Goal: Use online tool/utility

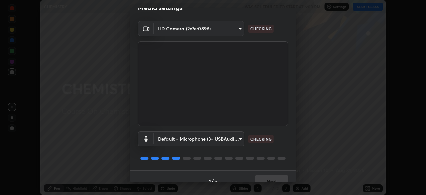
scroll to position [24, 0]
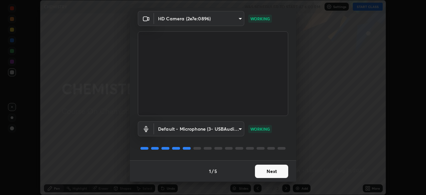
click at [264, 173] on button "Next" at bounding box center [271, 171] width 33 height 13
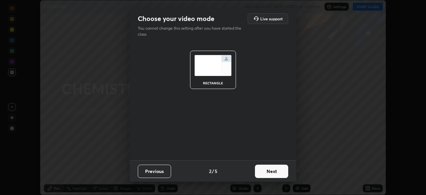
scroll to position [0, 0]
click at [265, 171] on button "Next" at bounding box center [271, 171] width 33 height 13
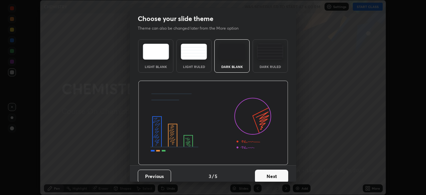
click at [265, 170] on button "Next" at bounding box center [271, 176] width 33 height 13
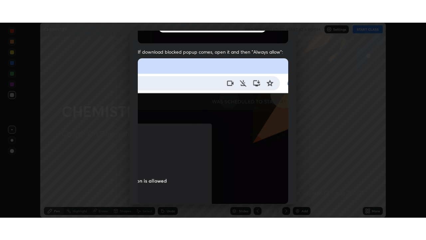
scroll to position [160, 0]
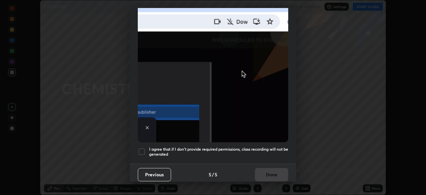
click at [143, 149] on div at bounding box center [142, 152] width 8 height 8
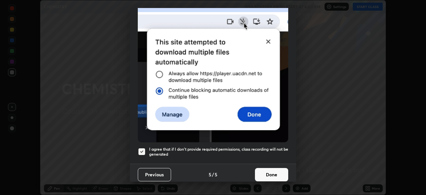
click at [268, 171] on button "Done" at bounding box center [271, 174] width 33 height 13
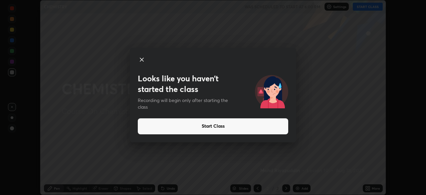
click at [139, 61] on icon at bounding box center [142, 60] width 8 height 8
click at [142, 60] on icon at bounding box center [142, 60] width 8 height 8
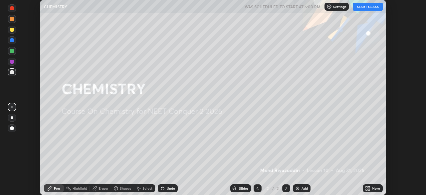
click at [359, 7] on button "START CLASS" at bounding box center [368, 7] width 30 height 8
click at [299, 187] on img at bounding box center [297, 188] width 5 height 5
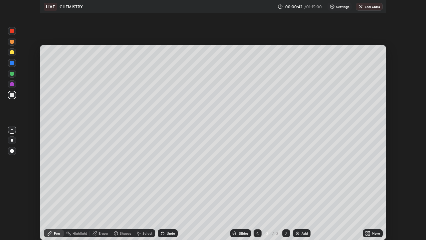
scroll to position [240, 426]
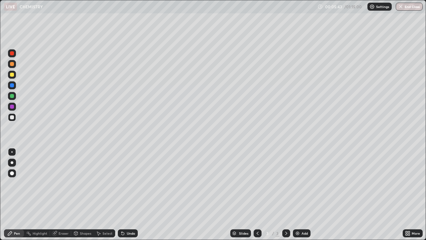
click at [122, 195] on icon at bounding box center [123, 233] width 3 height 3
click at [295, 195] on img at bounding box center [297, 233] width 5 height 5
click at [120, 195] on icon at bounding box center [122, 233] width 5 height 5
click at [123, 195] on icon at bounding box center [123, 233] width 3 height 3
click at [122, 195] on icon at bounding box center [123, 233] width 3 height 3
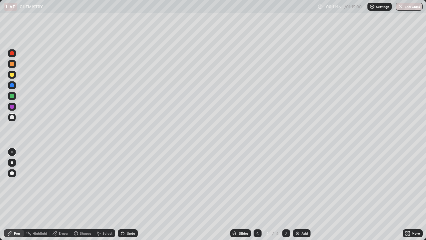
click at [122, 195] on icon at bounding box center [123, 233] width 3 height 3
click at [15, 97] on div at bounding box center [12, 96] width 8 height 8
click at [123, 195] on icon at bounding box center [123, 233] width 3 height 3
click at [122, 195] on div "Undo" at bounding box center [128, 233] width 20 height 8
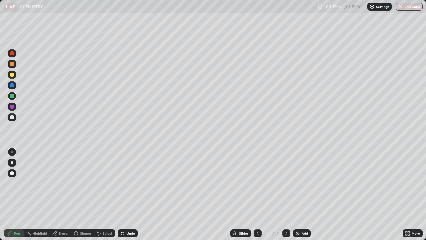
click at [122, 195] on div "Undo" at bounding box center [128, 233] width 20 height 8
click at [123, 195] on div "Undo" at bounding box center [128, 233] width 20 height 8
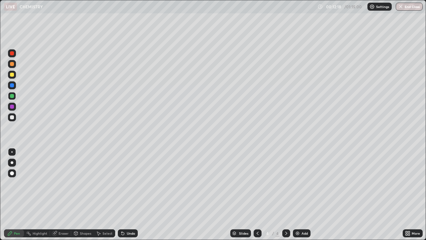
click at [121, 195] on icon at bounding box center [122, 233] width 5 height 5
click at [122, 195] on div "Undo" at bounding box center [128, 233] width 20 height 8
click at [121, 195] on div "Undo" at bounding box center [128, 233] width 20 height 8
click at [122, 195] on div "Undo" at bounding box center [128, 233] width 20 height 8
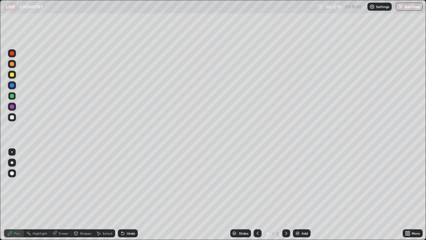
click at [121, 195] on div "Undo" at bounding box center [128, 233] width 20 height 8
click at [122, 195] on div "Undo" at bounding box center [128, 233] width 20 height 8
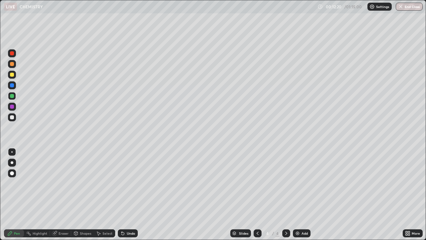
click at [121, 195] on div "Undo" at bounding box center [128, 233] width 20 height 8
click at [298, 195] on img at bounding box center [297, 233] width 5 height 5
click at [122, 195] on icon at bounding box center [123, 233] width 3 height 3
click at [123, 195] on icon at bounding box center [122, 233] width 5 height 5
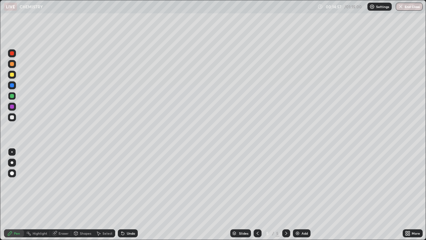
click at [79, 195] on div "Shapes" at bounding box center [82, 233] width 23 height 8
click at [61, 195] on div "Eraser" at bounding box center [64, 233] width 10 height 3
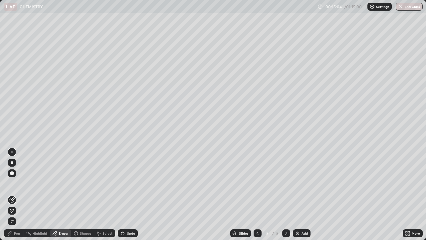
click at [19, 195] on div "Pen" at bounding box center [17, 233] width 6 height 3
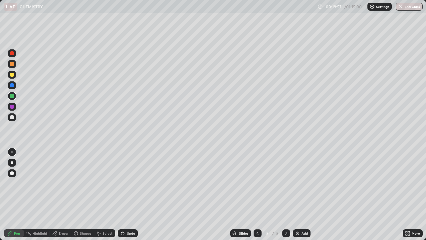
click at [122, 195] on icon at bounding box center [123, 233] width 3 height 3
click at [123, 195] on icon at bounding box center [123, 233] width 3 height 3
click at [293, 195] on div "Add" at bounding box center [302, 233] width 18 height 8
click at [123, 195] on icon at bounding box center [122, 233] width 5 height 5
click at [124, 195] on icon at bounding box center [122, 233] width 5 height 5
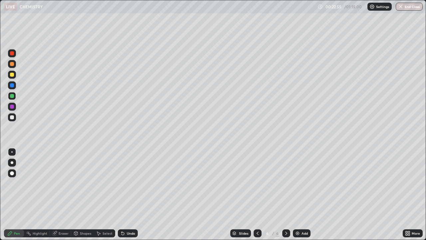
click at [122, 195] on icon at bounding box center [123, 233] width 3 height 3
click at [126, 195] on div "Undo" at bounding box center [128, 233] width 20 height 8
click at [295, 195] on img at bounding box center [297, 233] width 5 height 5
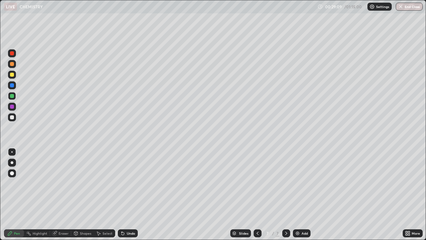
click at [63, 195] on div "Eraser" at bounding box center [64, 233] width 10 height 3
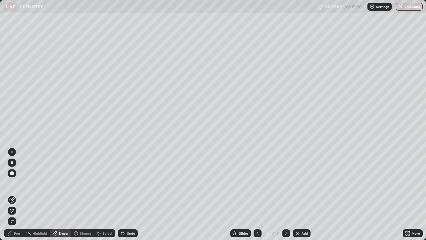
click at [15, 195] on span "Erase all" at bounding box center [11, 221] width 7 height 4
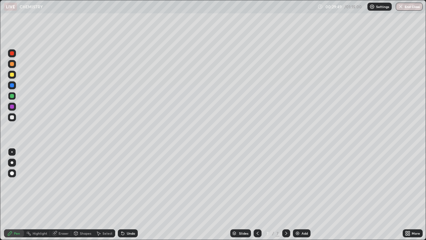
click at [19, 195] on div "Pen" at bounding box center [17, 233] width 6 height 3
click at [12, 152] on div at bounding box center [11, 151] width 1 height 1
click at [123, 195] on icon at bounding box center [123, 233] width 3 height 3
click at [13, 117] on div at bounding box center [12, 117] width 4 height 4
click at [13, 116] on div at bounding box center [12, 117] width 4 height 4
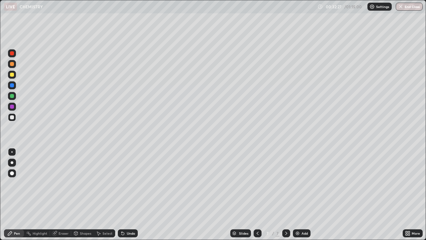
click at [12, 75] on div at bounding box center [12, 75] width 4 height 4
click at [296, 195] on img at bounding box center [297, 233] width 5 height 5
click at [12, 119] on div at bounding box center [12, 117] width 4 height 4
click at [122, 195] on icon at bounding box center [123, 233] width 3 height 3
click at [60, 195] on div "Eraser" at bounding box center [64, 233] width 10 height 3
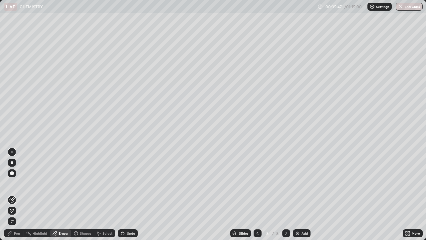
click at [18, 195] on div "Pen" at bounding box center [17, 233] width 6 height 3
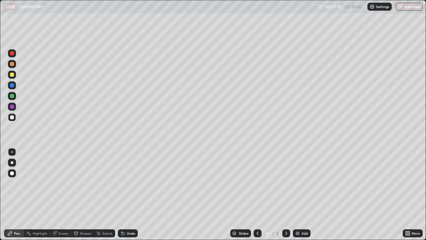
click at [120, 195] on icon at bounding box center [122, 233] width 5 height 5
click at [124, 195] on icon at bounding box center [122, 233] width 5 height 5
click at [125, 195] on div "Undo" at bounding box center [128, 233] width 20 height 8
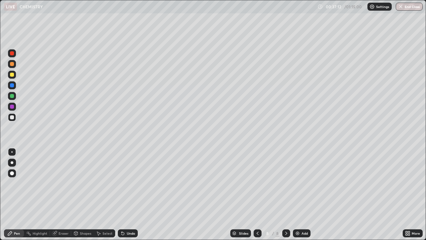
click at [126, 195] on div "Undo" at bounding box center [128, 233] width 20 height 8
click at [127, 195] on div "Undo" at bounding box center [128, 233] width 20 height 8
click at [122, 195] on icon at bounding box center [122, 232] width 1 height 1
click at [122, 195] on icon at bounding box center [123, 233] width 3 height 3
click at [11, 75] on div at bounding box center [12, 75] width 4 height 4
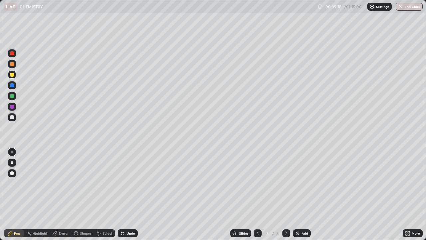
click at [11, 108] on div at bounding box center [12, 107] width 4 height 4
click at [13, 121] on div at bounding box center [12, 117] width 8 height 8
click at [296, 195] on img at bounding box center [297, 233] width 5 height 5
click at [123, 195] on icon at bounding box center [123, 233] width 3 height 3
click at [124, 195] on div "Undo" at bounding box center [128, 233] width 20 height 8
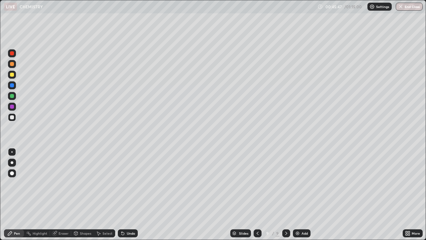
click at [11, 75] on div at bounding box center [12, 75] width 4 height 4
click at [123, 195] on icon at bounding box center [123, 233] width 3 height 3
click at [122, 195] on icon at bounding box center [123, 233] width 3 height 3
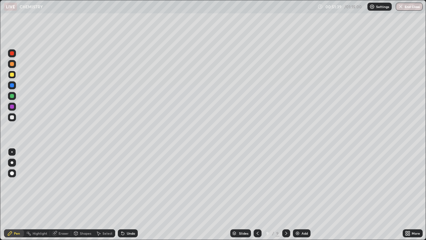
click at [298, 195] on img at bounding box center [297, 233] width 5 height 5
click at [124, 195] on icon at bounding box center [122, 233] width 5 height 5
click at [123, 195] on icon at bounding box center [122, 233] width 5 height 5
click at [257, 195] on icon at bounding box center [257, 233] width 5 height 5
click at [122, 195] on icon at bounding box center [122, 233] width 5 height 5
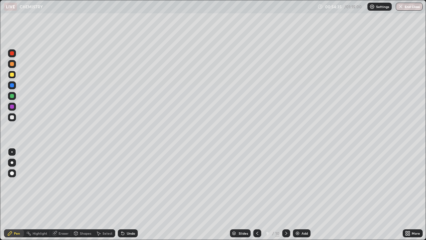
click at [123, 195] on icon at bounding box center [123, 233] width 3 height 3
click at [12, 75] on div at bounding box center [12, 75] width 4 height 4
click at [122, 195] on icon at bounding box center [122, 232] width 1 height 1
click at [125, 195] on div "Undo" at bounding box center [128, 233] width 20 height 8
click at [13, 96] on div at bounding box center [12, 96] width 4 height 4
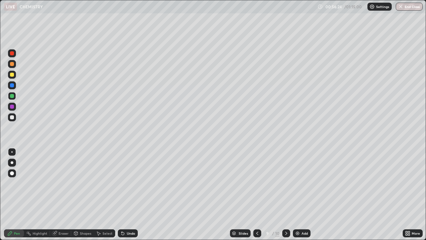
click at [123, 195] on icon at bounding box center [123, 233] width 3 height 3
click at [285, 195] on icon at bounding box center [286, 233] width 5 height 5
click at [122, 195] on icon at bounding box center [122, 232] width 1 height 1
click at [15, 116] on div at bounding box center [12, 117] width 8 height 8
click at [254, 195] on div at bounding box center [258, 233] width 8 height 8
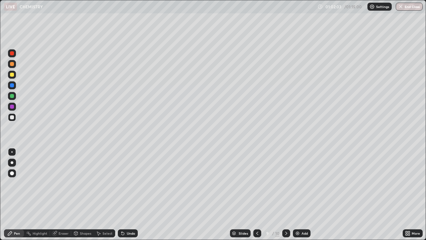
click at [402, 8] on img "button" at bounding box center [400, 6] width 5 height 5
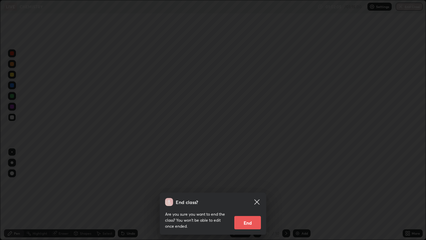
click at [247, 195] on button "End" at bounding box center [248, 222] width 27 height 13
